Goal: Information Seeking & Learning: Check status

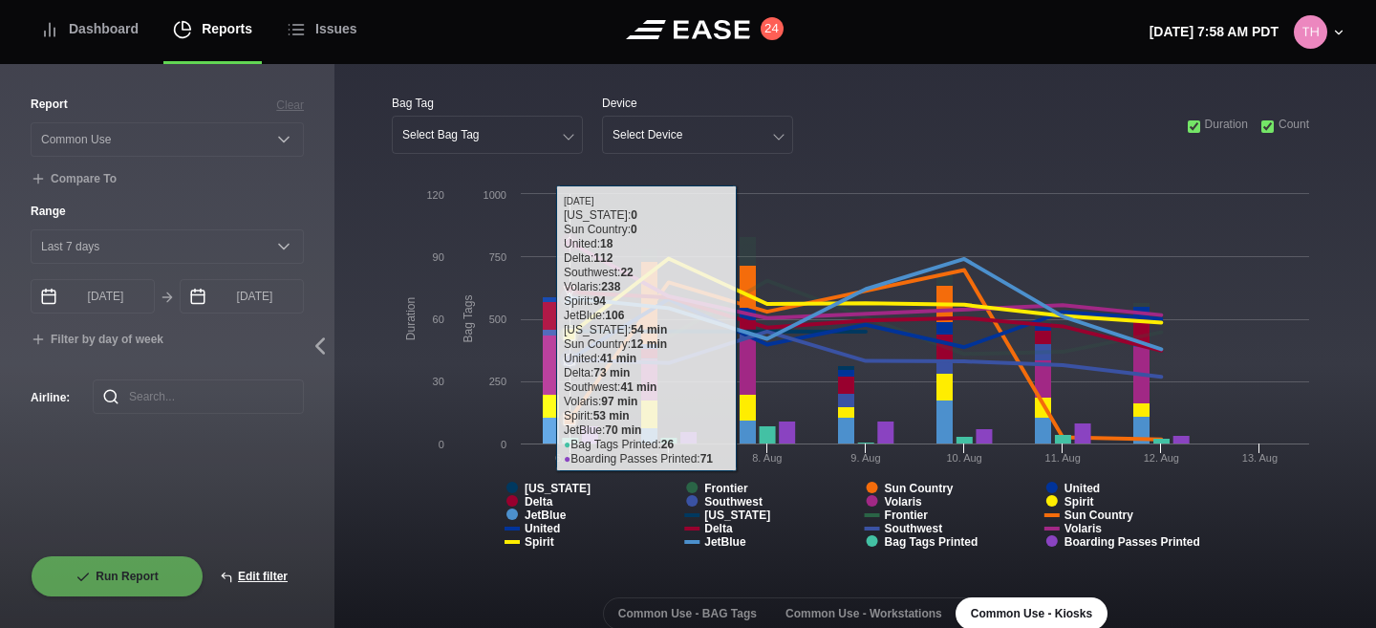
select select "Common Use"
select select "7"
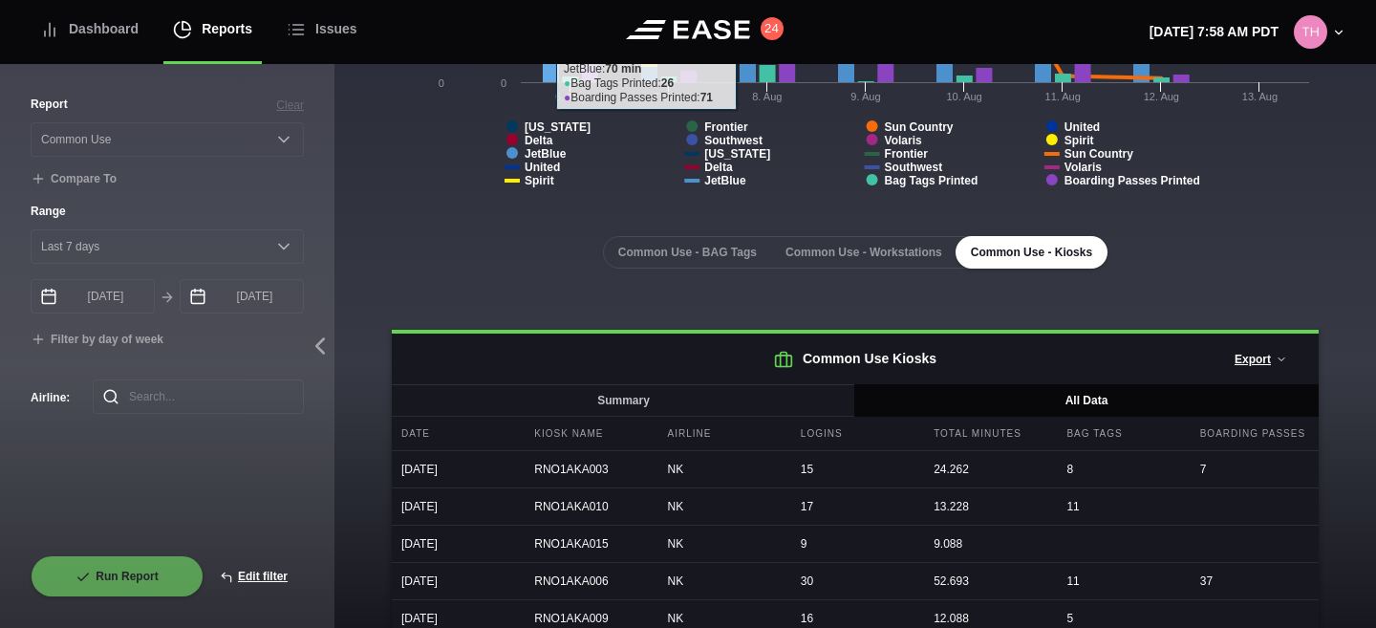
scroll to position [364, 0]
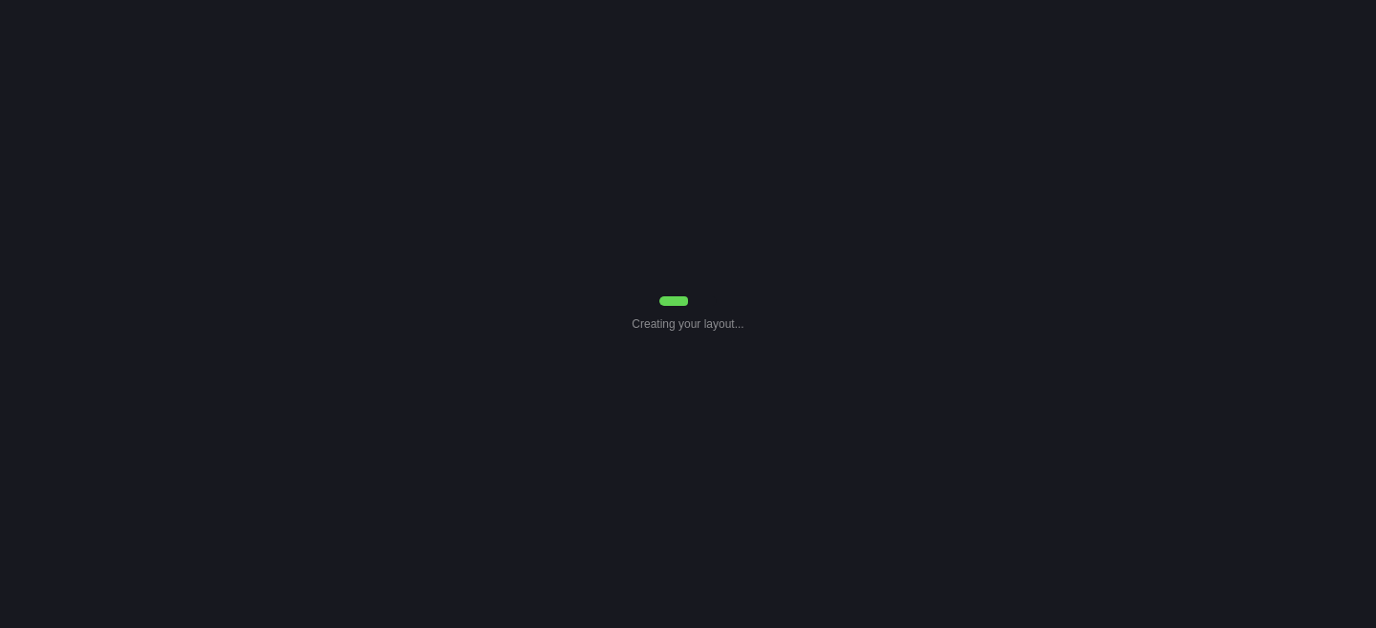
select select "Common Use"
select select "7"
